Goal: Task Accomplishment & Management: Manage account settings

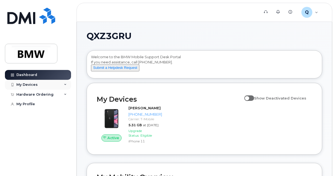
click at [31, 84] on div "My Devices" at bounding box center [26, 84] width 21 height 4
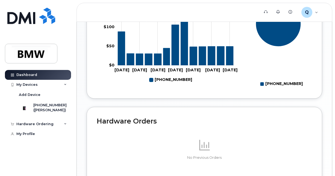
scroll to position [273, 0]
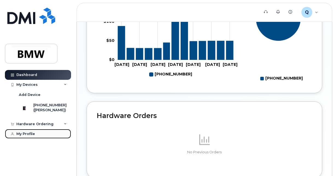
click at [25, 136] on link "My Profile" at bounding box center [38, 134] width 66 height 10
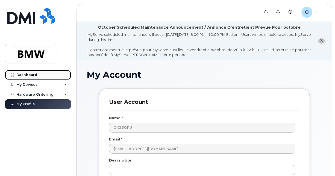
click at [26, 73] on div "Dashboard" at bounding box center [26, 75] width 21 height 4
